Goal: Task Accomplishment & Management: Manage account settings

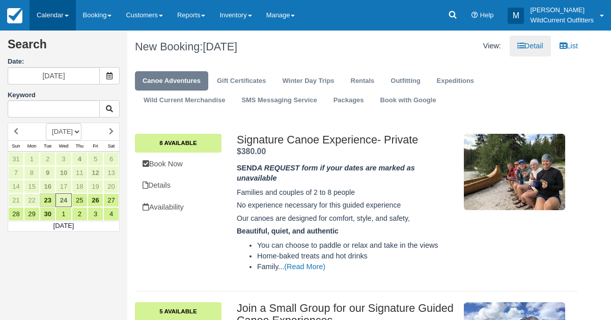
click at [44, 12] on link "Calendar" at bounding box center [53, 15] width 46 height 31
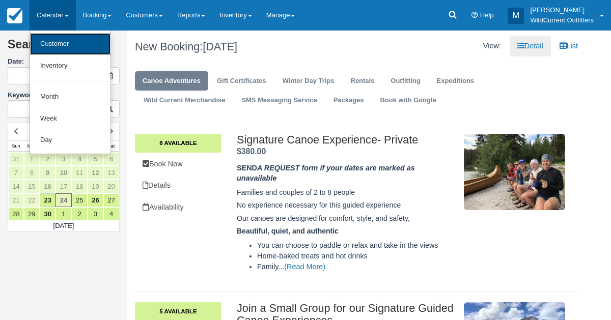
click at [48, 39] on link "Customer" at bounding box center [70, 44] width 81 height 22
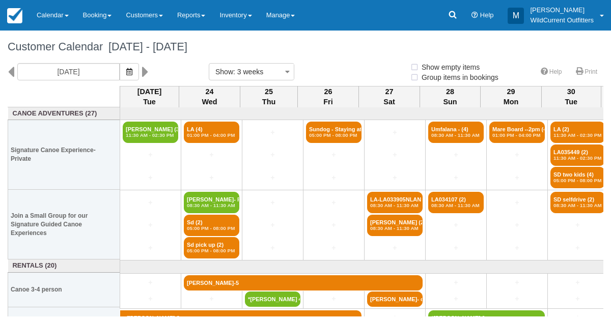
select select
click at [12, 15] on img at bounding box center [14, 15] width 15 height 15
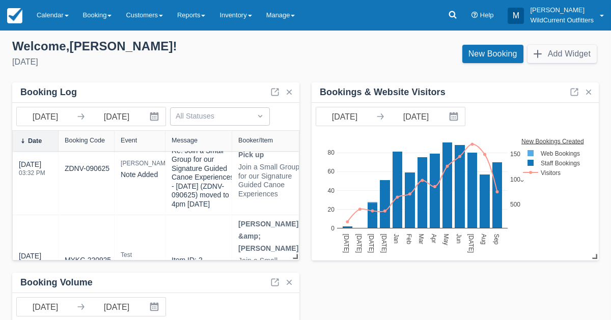
scroll to position [353, 0]
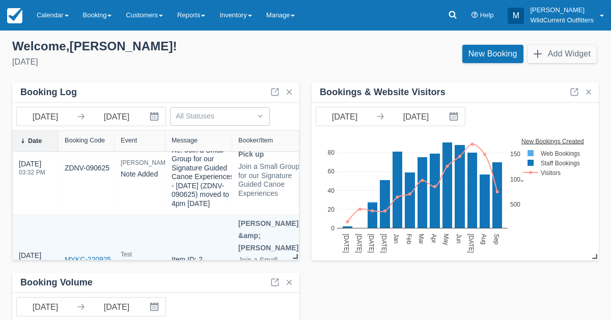
click at [97, 255] on link "MYKC-220925" at bounding box center [88, 260] width 46 height 11
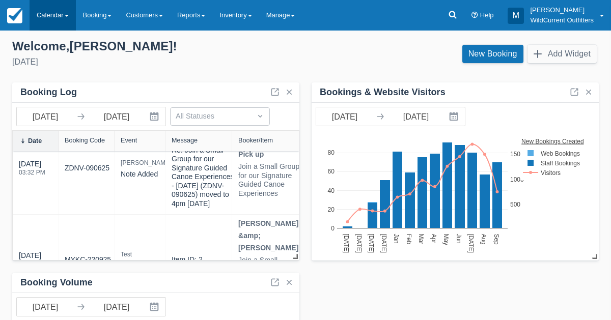
click at [38, 9] on link "Calendar" at bounding box center [53, 15] width 46 height 31
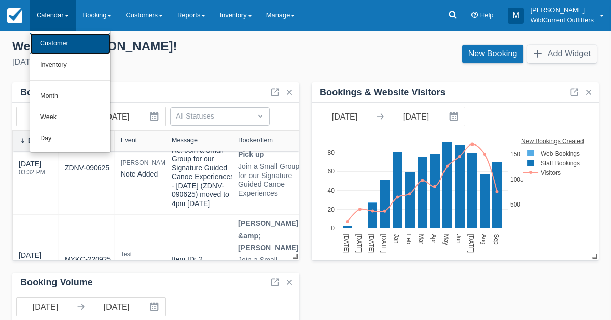
click at [44, 40] on link "Customer" at bounding box center [70, 43] width 81 height 21
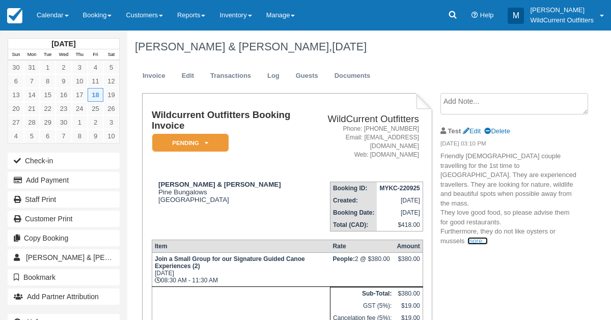
click at [477, 237] on link "more..." at bounding box center [478, 241] width 20 height 8
click at [49, 20] on link "Calendar" at bounding box center [53, 15] width 46 height 31
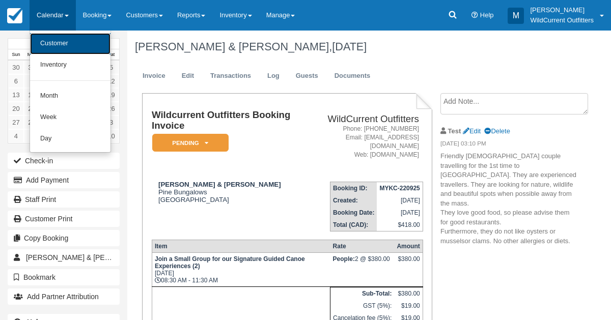
click at [49, 39] on link "Customer" at bounding box center [70, 43] width 81 height 21
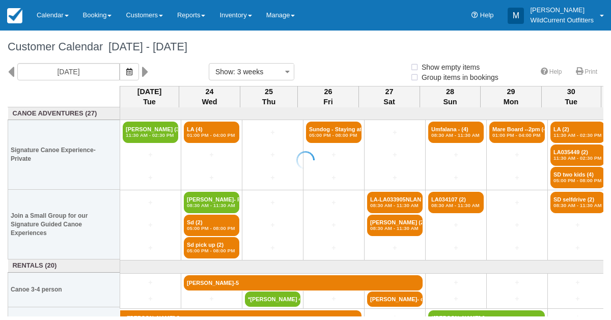
select select
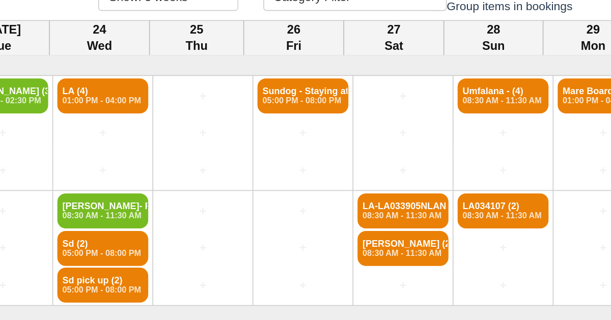
scroll to position [5, 0]
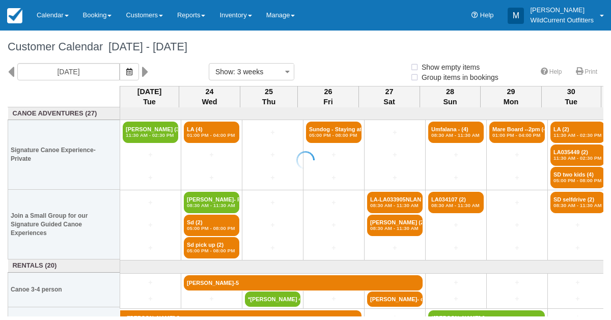
select select
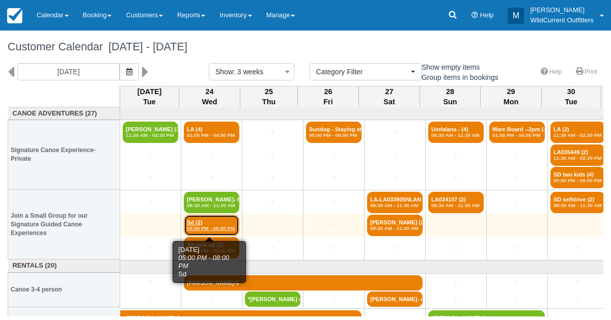
click at [202, 223] on link "Sd (2) 05:00 PM - 08:00 PM" at bounding box center [212, 225] width 56 height 21
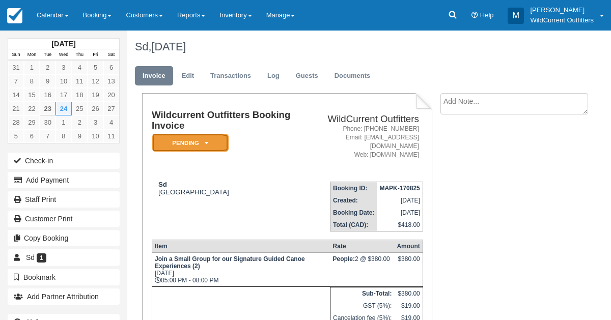
click at [205, 143] on icon at bounding box center [207, 143] width 4 height 6
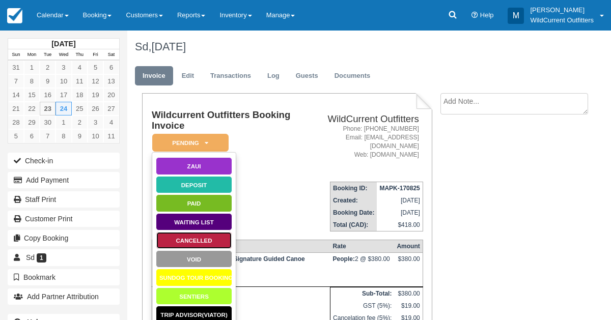
click at [190, 243] on link "Cancelled" at bounding box center [194, 241] width 76 height 18
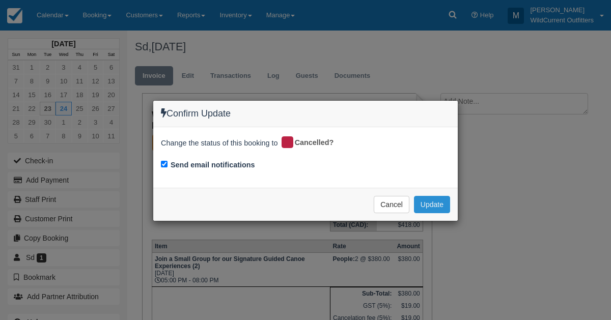
click at [427, 200] on button "Update" at bounding box center [432, 204] width 36 height 17
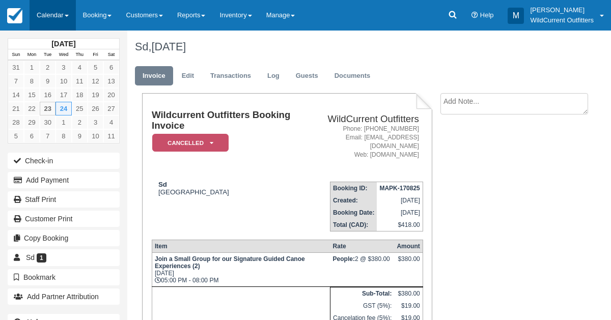
click at [56, 12] on link "Calendar" at bounding box center [53, 15] width 46 height 31
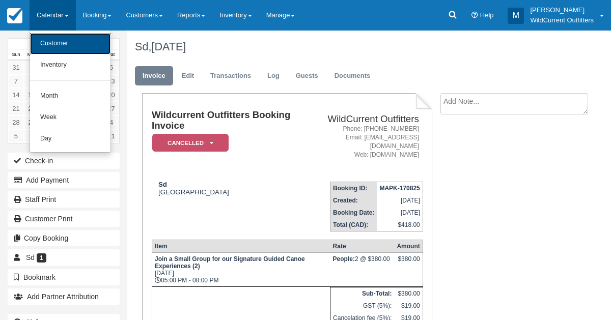
click at [53, 41] on link "Customer" at bounding box center [70, 43] width 81 height 21
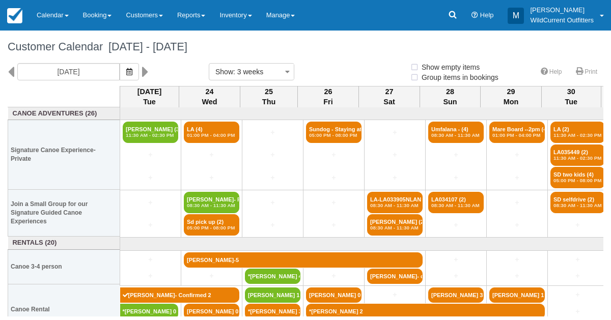
select select
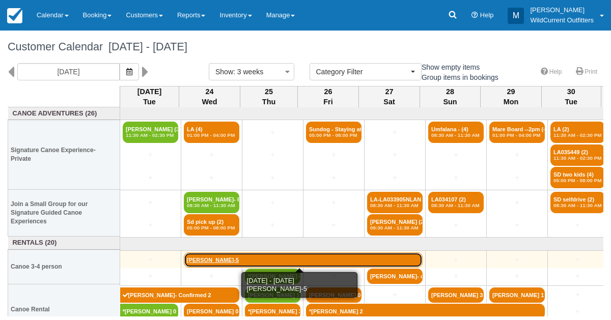
click at [212, 257] on link "[PERSON_NAME]-5" at bounding box center [303, 260] width 239 height 15
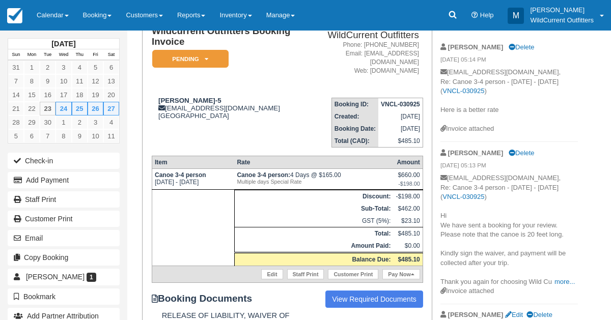
scroll to position [55, 0]
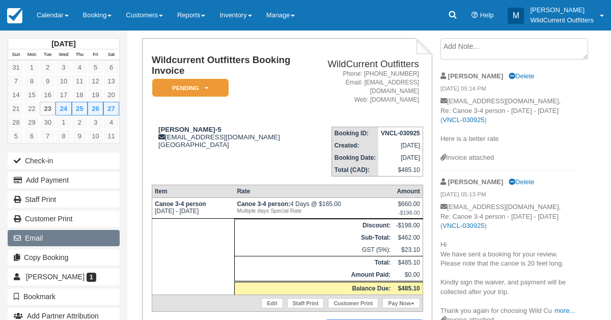
click at [63, 238] on button "Email" at bounding box center [64, 238] width 112 height 16
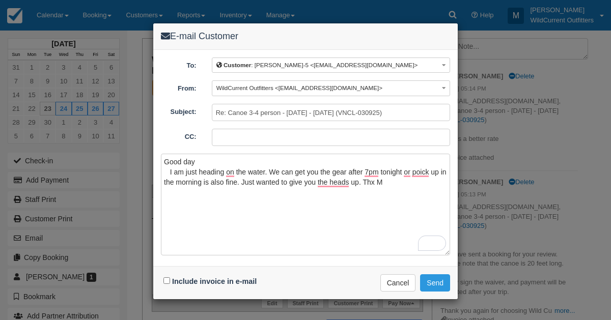
click at [356, 36] on h4 "E-mail Customer" at bounding box center [305, 36] width 289 height 11
click at [383, 184] on textarea "Good day I am just heading on the water. We can get you the gear after 7pm toni…" at bounding box center [305, 205] width 289 height 102
type textarea "Good day I am just heading on the water. We can get you the gear after 7pm toni…"
click at [166, 278] on input "Include invoice in e-mail" at bounding box center [167, 281] width 7 height 7
checkbox input "true"
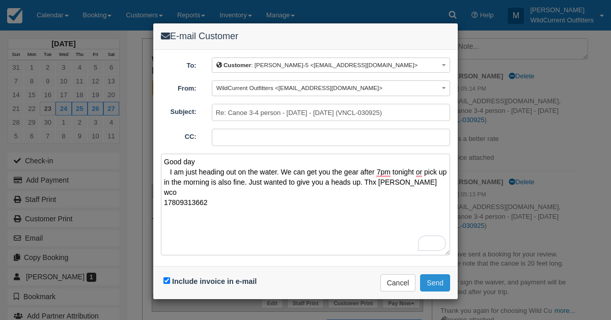
type textarea "Good day I am just heading out on the water. We can get you the gear after 7pm …"
click at [430, 280] on button "Send" at bounding box center [435, 283] width 30 height 17
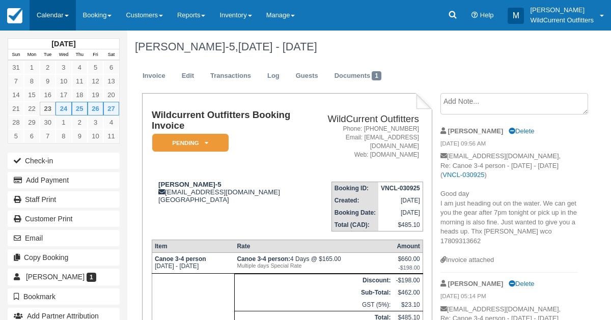
click at [51, 18] on link "Calendar" at bounding box center [53, 15] width 46 height 31
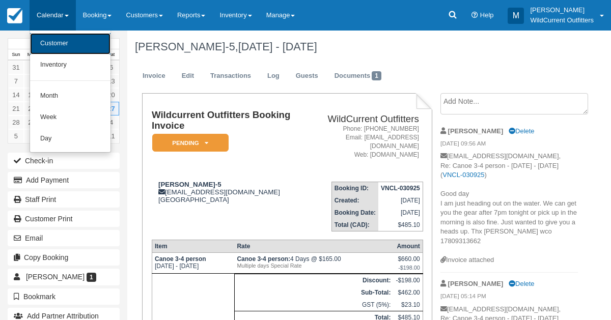
click at [53, 50] on link "Customer" at bounding box center [70, 43] width 81 height 21
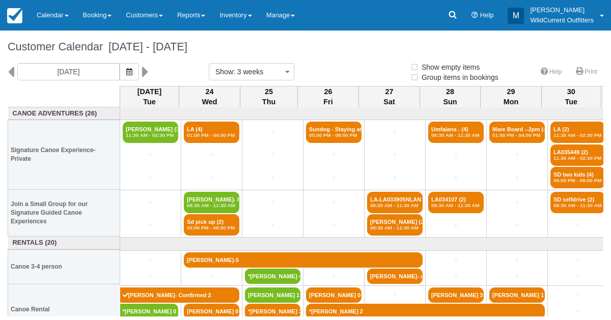
select select
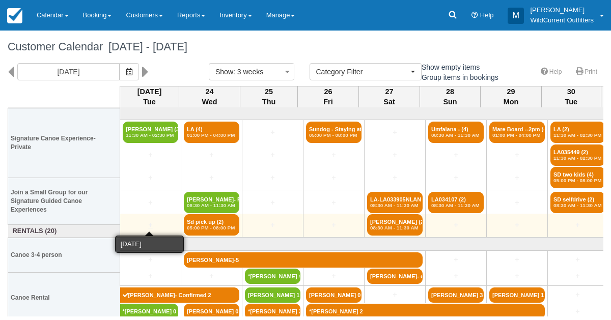
scroll to position [19, 0]
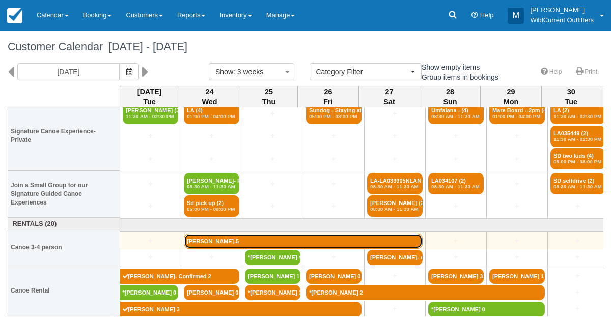
click at [215, 237] on link "Lissandre Colbran-5" at bounding box center [303, 241] width 239 height 15
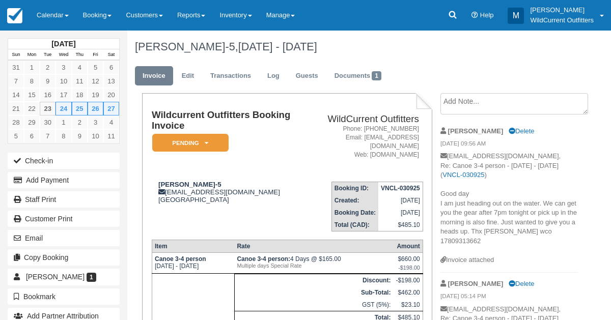
drag, startPoint x: 487, startPoint y: 244, endPoint x: 442, endPoint y: 198, distance: 63.8
click at [442, 198] on p "liss.colbran@gmail.com, Re: Canoe 3-4 person - Wed Sept 24 2025 - Sat Sept 27 2…" at bounding box center [510, 204] width 138 height 104
copy p "Good day I am just heading out on the water. We can get you the gear after 7pm …"
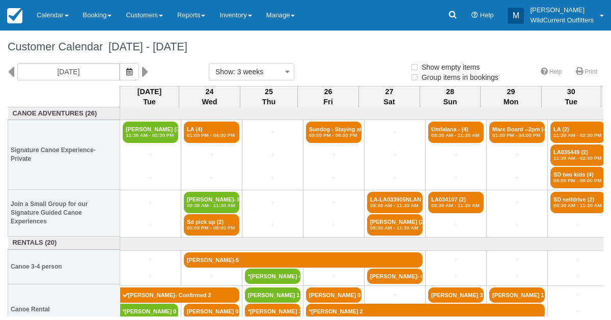
select select
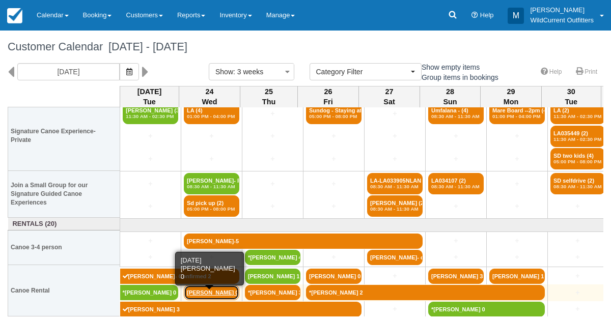
click at [192, 286] on link "[PERSON_NAME] 0" at bounding box center [212, 292] width 56 height 15
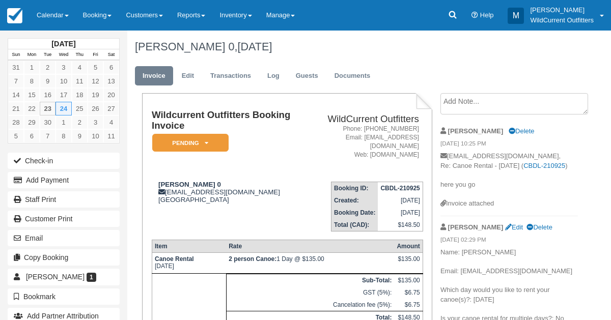
click at [450, 101] on textarea at bounding box center [515, 103] width 148 height 21
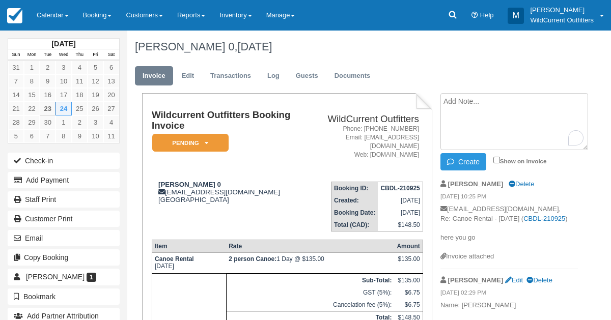
paste textarea "Good day I am just heading out on the water. We can get you the gear after 7pm …"
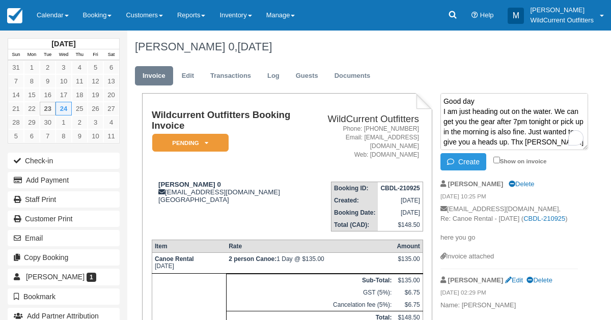
scroll to position [6, 0]
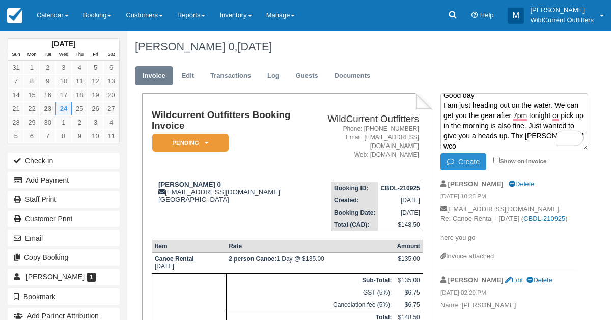
type textarea "Good day I am just heading out on the water. We can get you the gear after 7pm …"
click at [471, 162] on button "Create" at bounding box center [464, 161] width 46 height 17
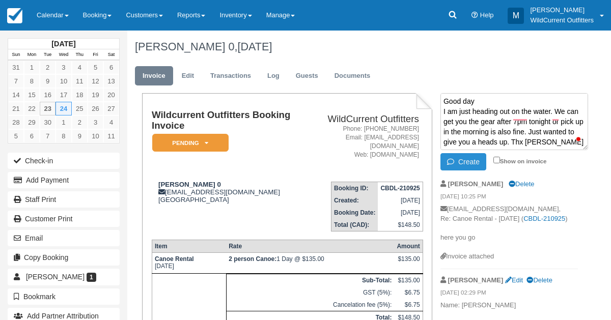
scroll to position [0, 0]
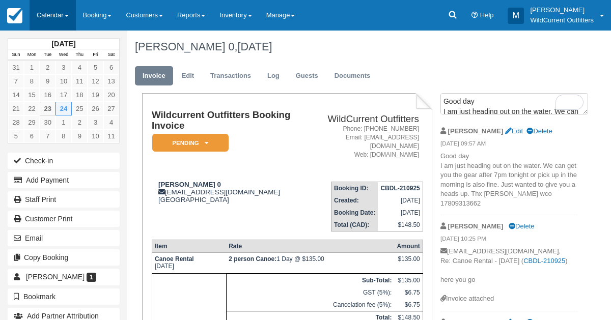
click at [42, 20] on link "Calendar" at bounding box center [53, 15] width 46 height 31
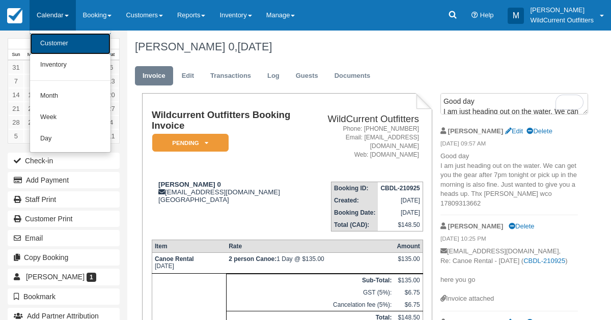
click at [45, 49] on link "Customer" at bounding box center [70, 43] width 81 height 21
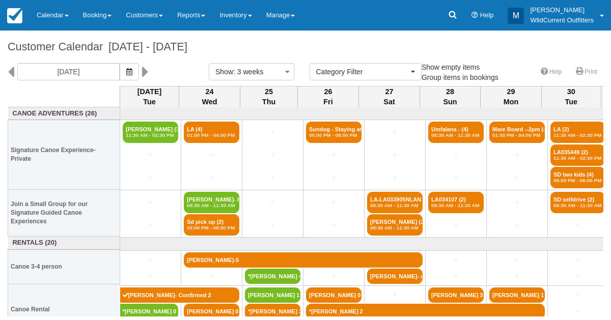
select select
click at [132, 71] on icon "button" at bounding box center [129, 71] width 6 height 7
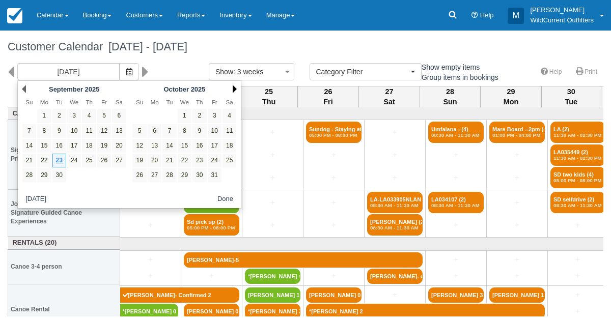
click at [234, 89] on link "Next" at bounding box center [235, 89] width 4 height 8
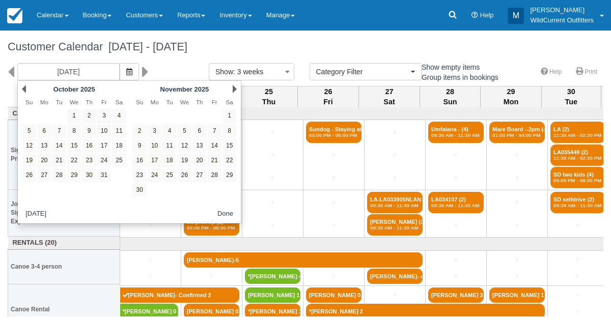
click at [234, 89] on link "Next" at bounding box center [235, 89] width 4 height 8
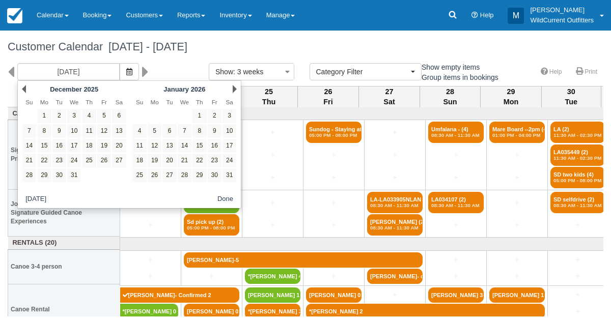
click at [234, 89] on link "Next" at bounding box center [235, 89] width 4 height 8
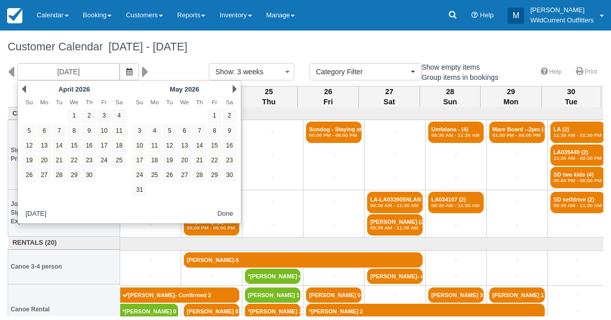
click at [234, 89] on link "Next" at bounding box center [235, 89] width 4 height 8
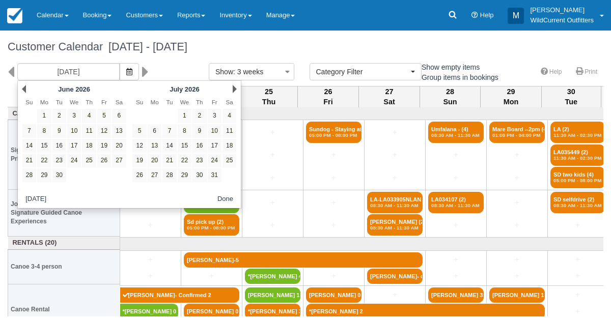
click at [234, 89] on link "Next" at bounding box center [235, 89] width 4 height 8
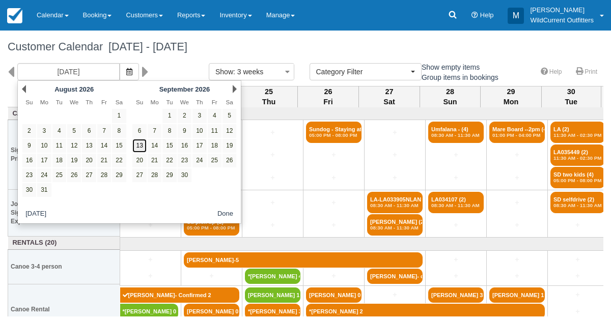
click at [140, 144] on link "13" at bounding box center [139, 146] width 14 height 14
type input "[DATE]"
